Goal: Find specific page/section

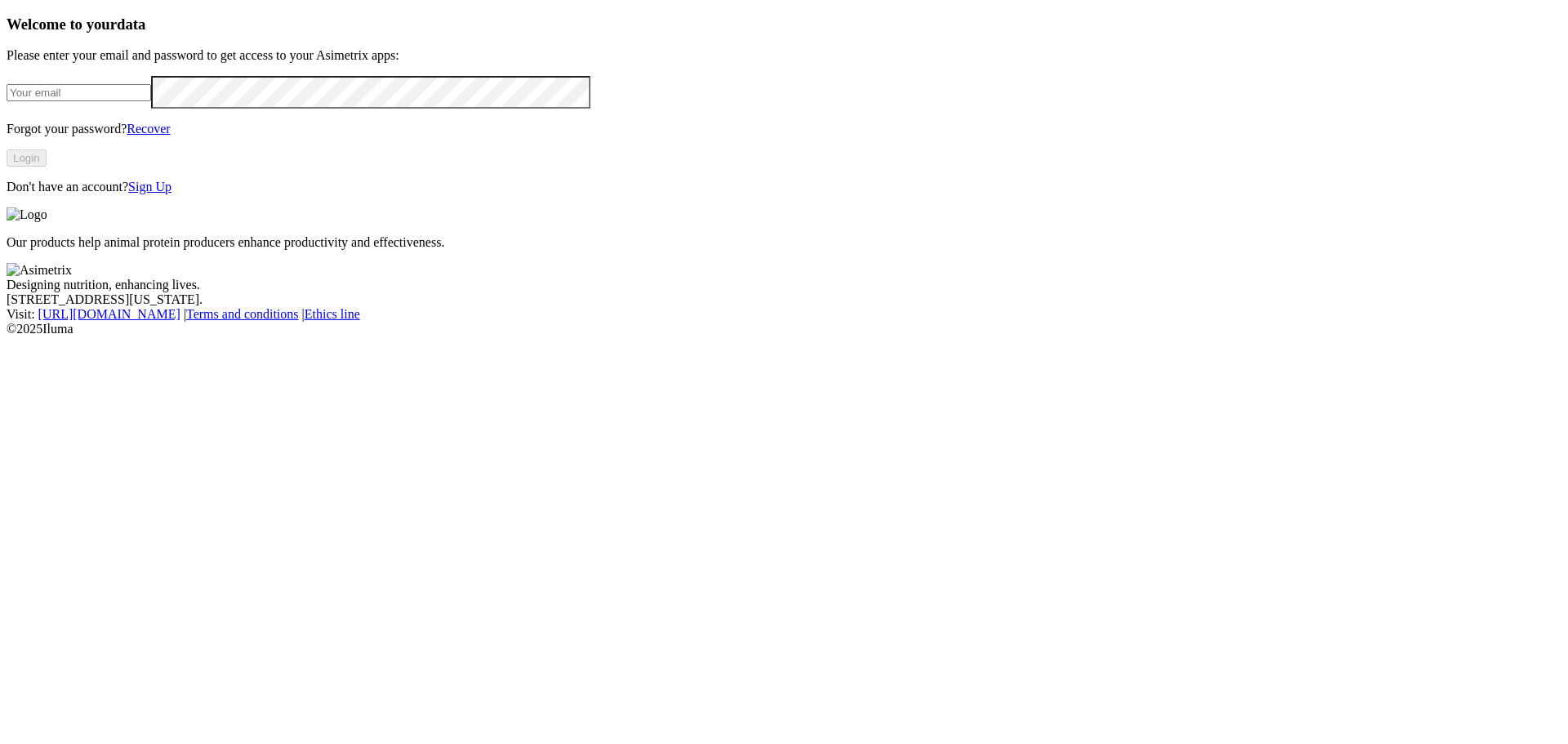
type input "[PERSON_NAME][EMAIL_ADDRESS][PERSON_NAME][DOMAIN_NAME]"
click at [47, 166] on button "Login" at bounding box center [26, 157] width 40 height 17
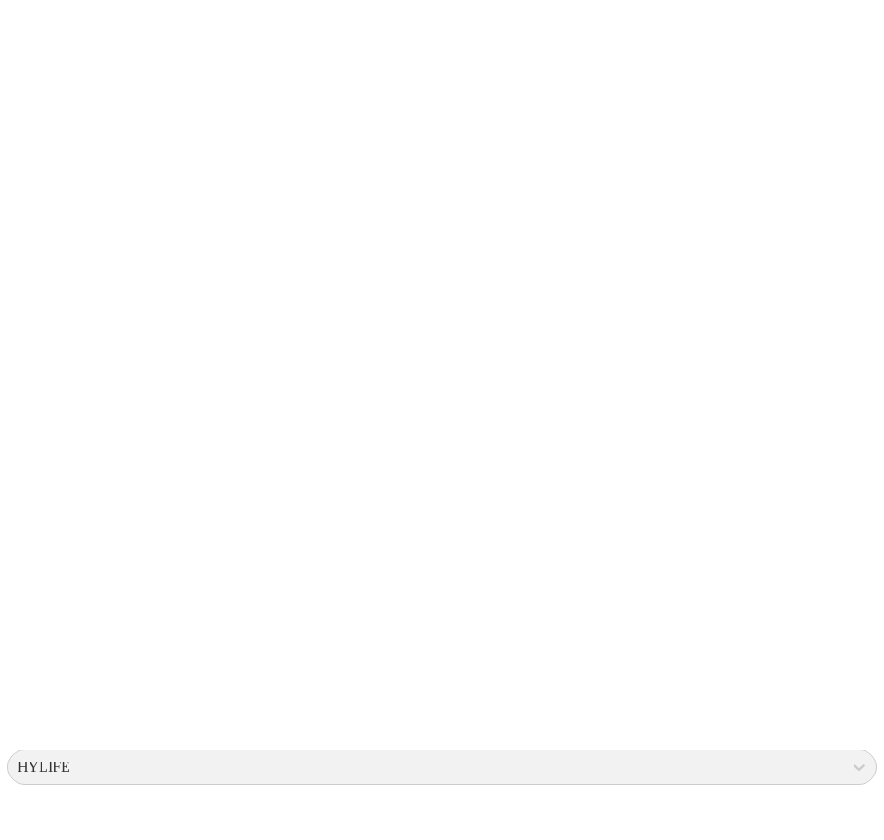
click at [29, 28] on icon at bounding box center [35, 376] width 57 height 739
